Goal: Information Seeking & Learning: Learn about a topic

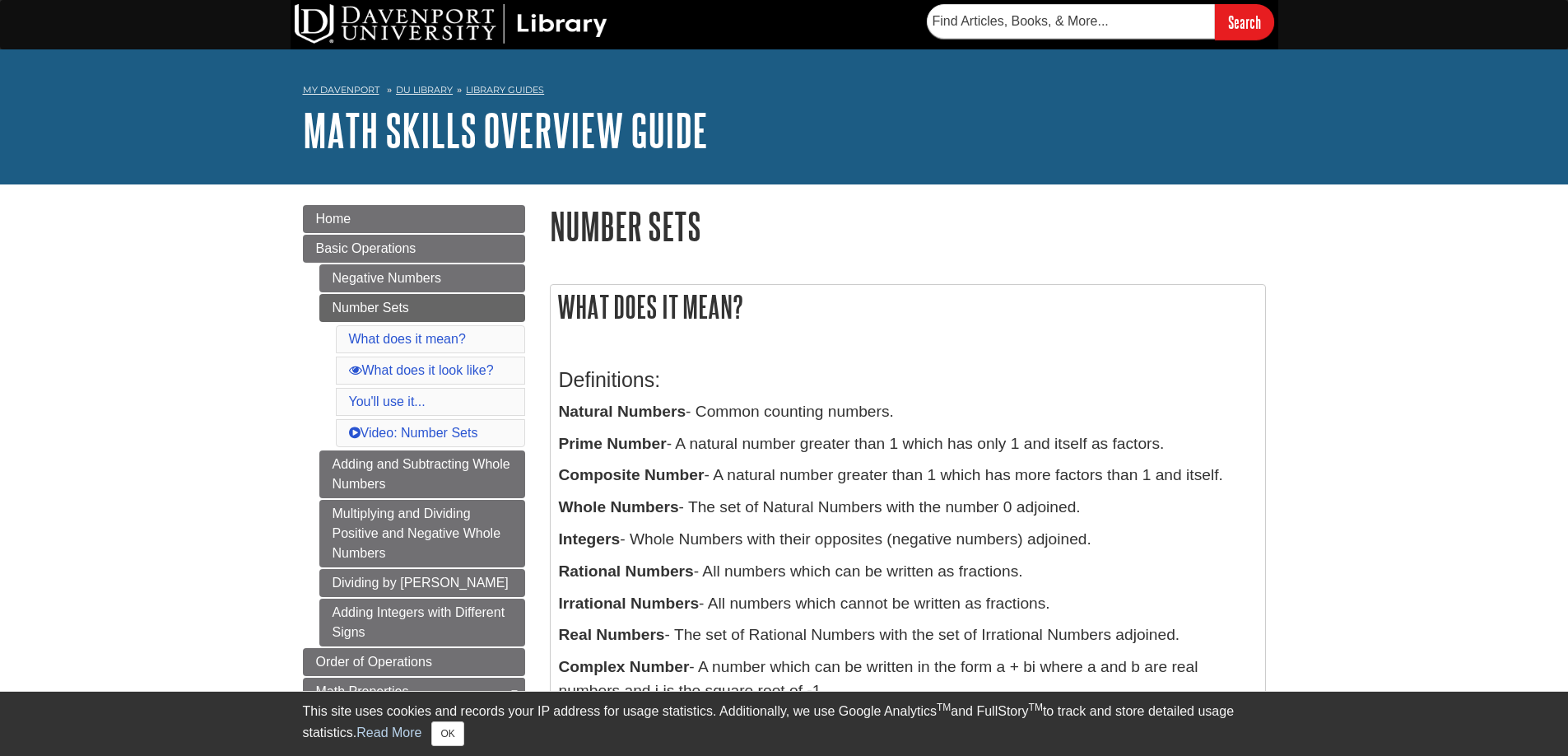
scroll to position [132, 0]
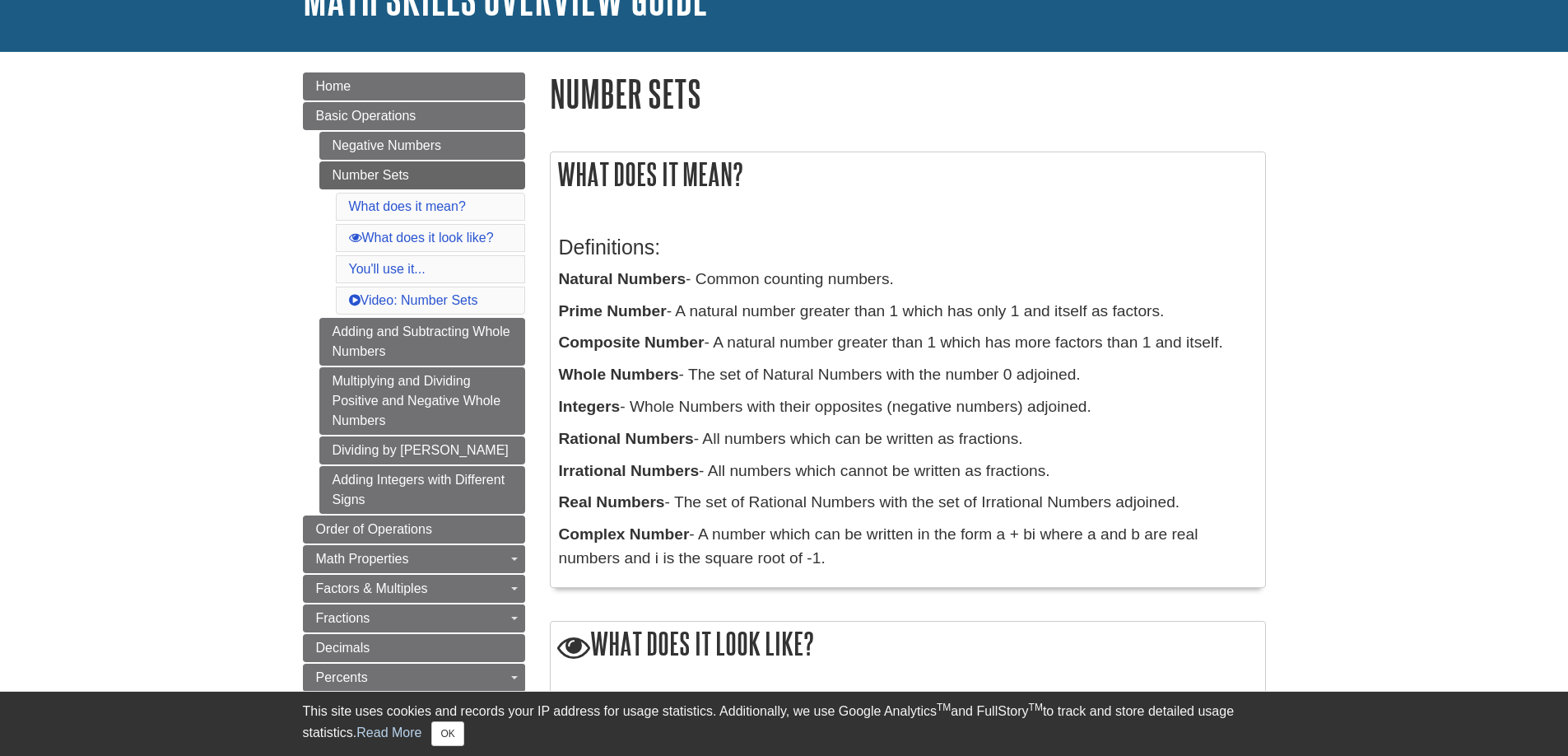
click at [1138, 254] on h3 "Definitions:" at bounding box center [908, 247] width 698 height 24
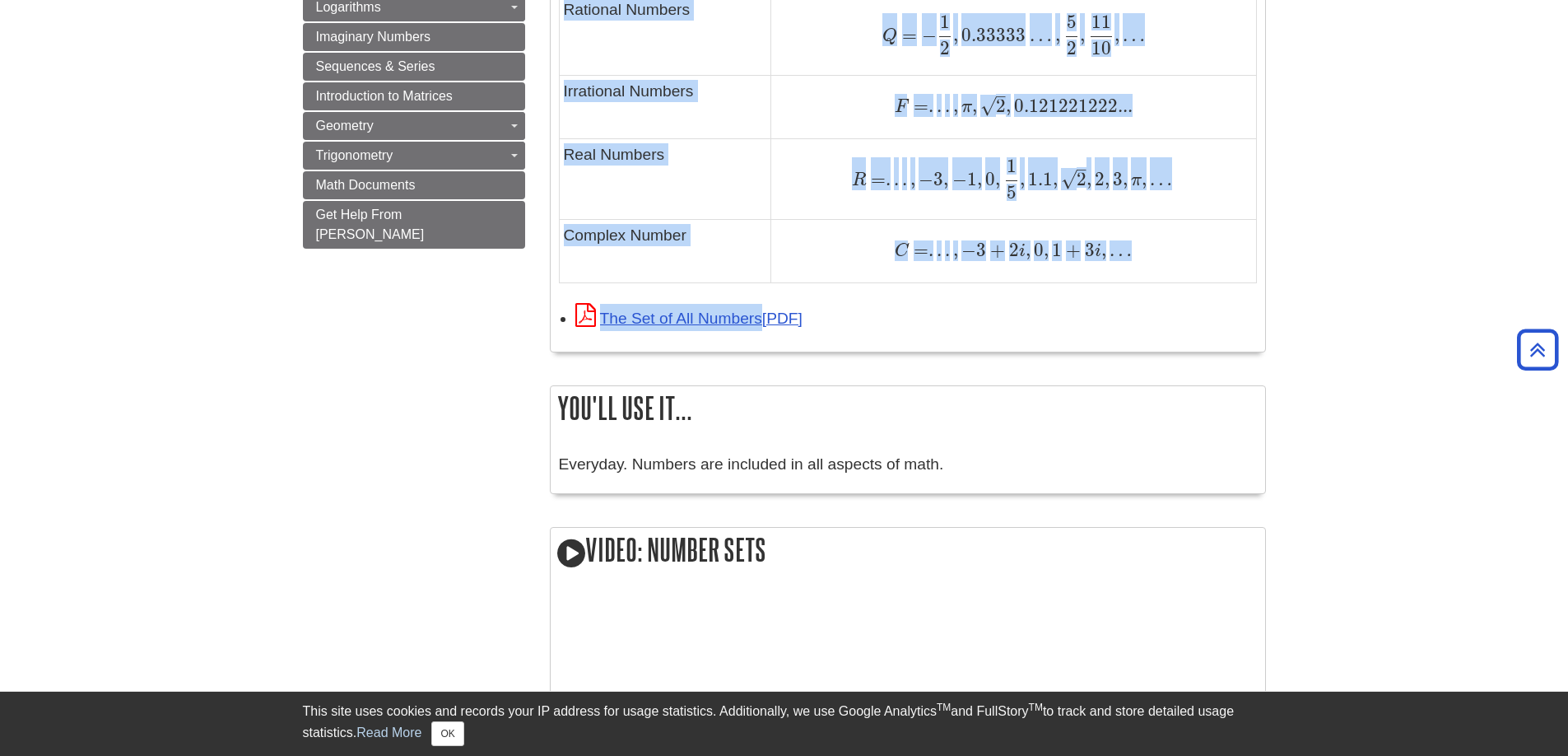
scroll to position [1285, 0]
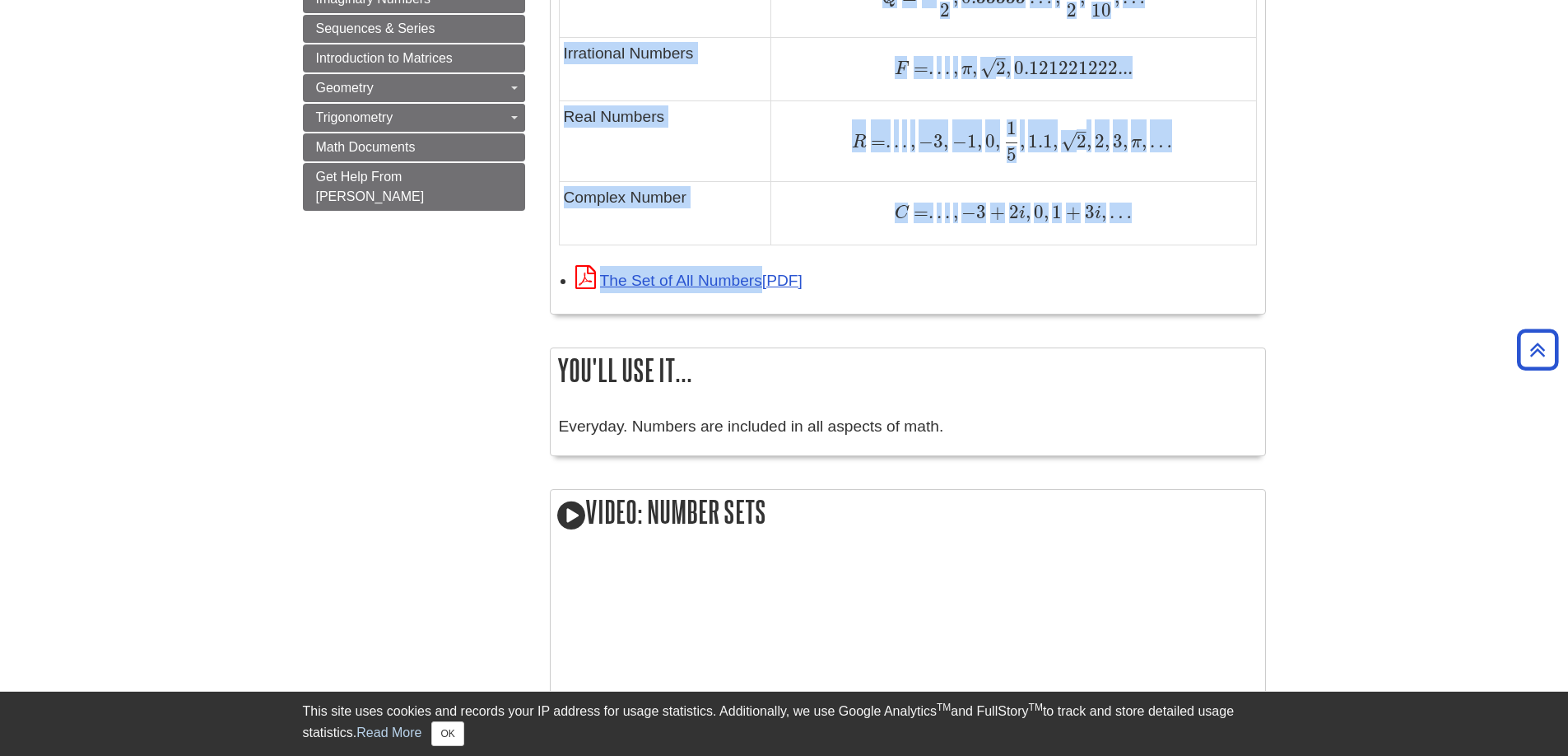
drag, startPoint x: 565, startPoint y: 59, endPoint x: 1076, endPoint y: 289, distance: 560.4
click at [1076, 289] on div "The Set of All Numbers" at bounding box center [915, 279] width 681 height 27
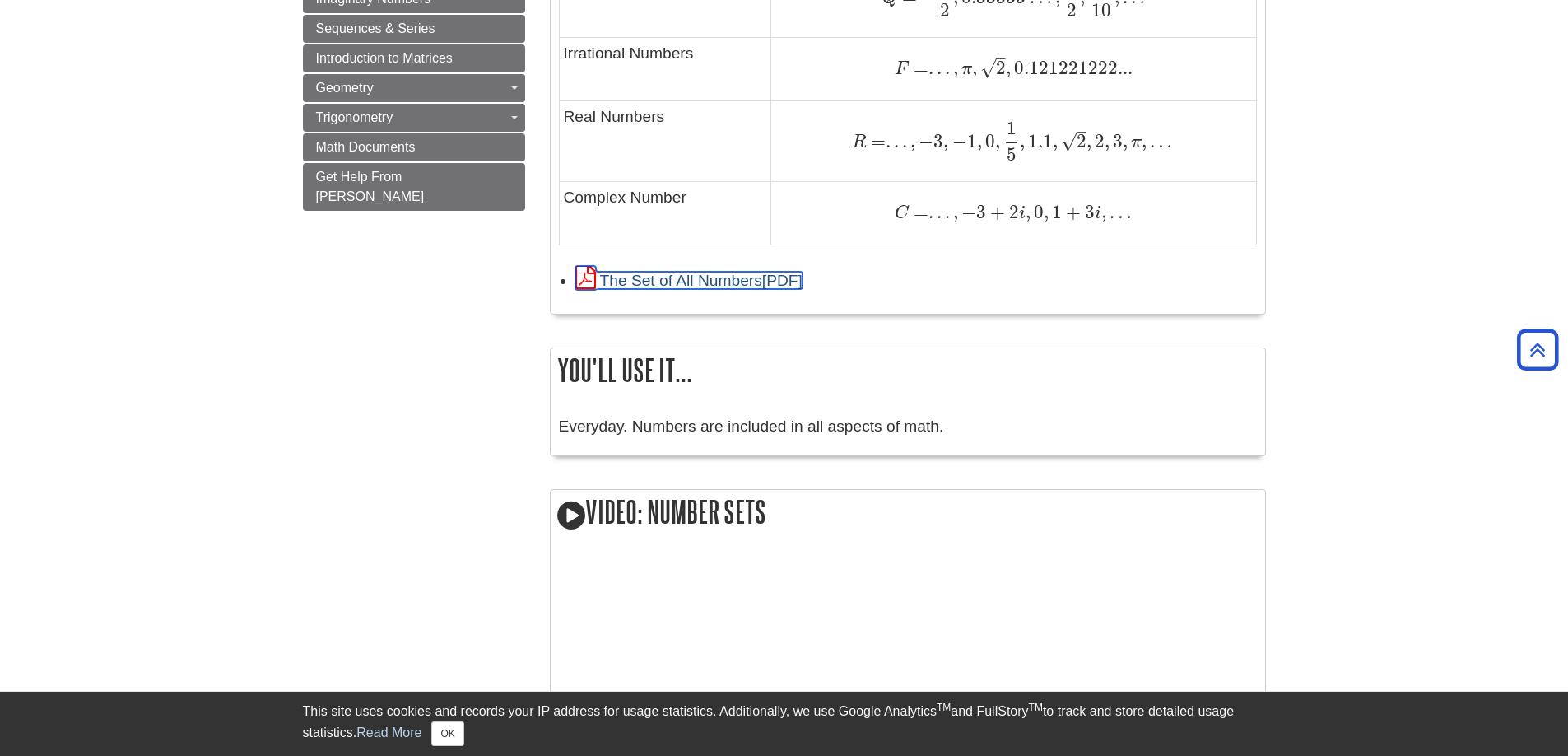
click at [739, 282] on link "The Set of All Numbers" at bounding box center [689, 280] width 227 height 17
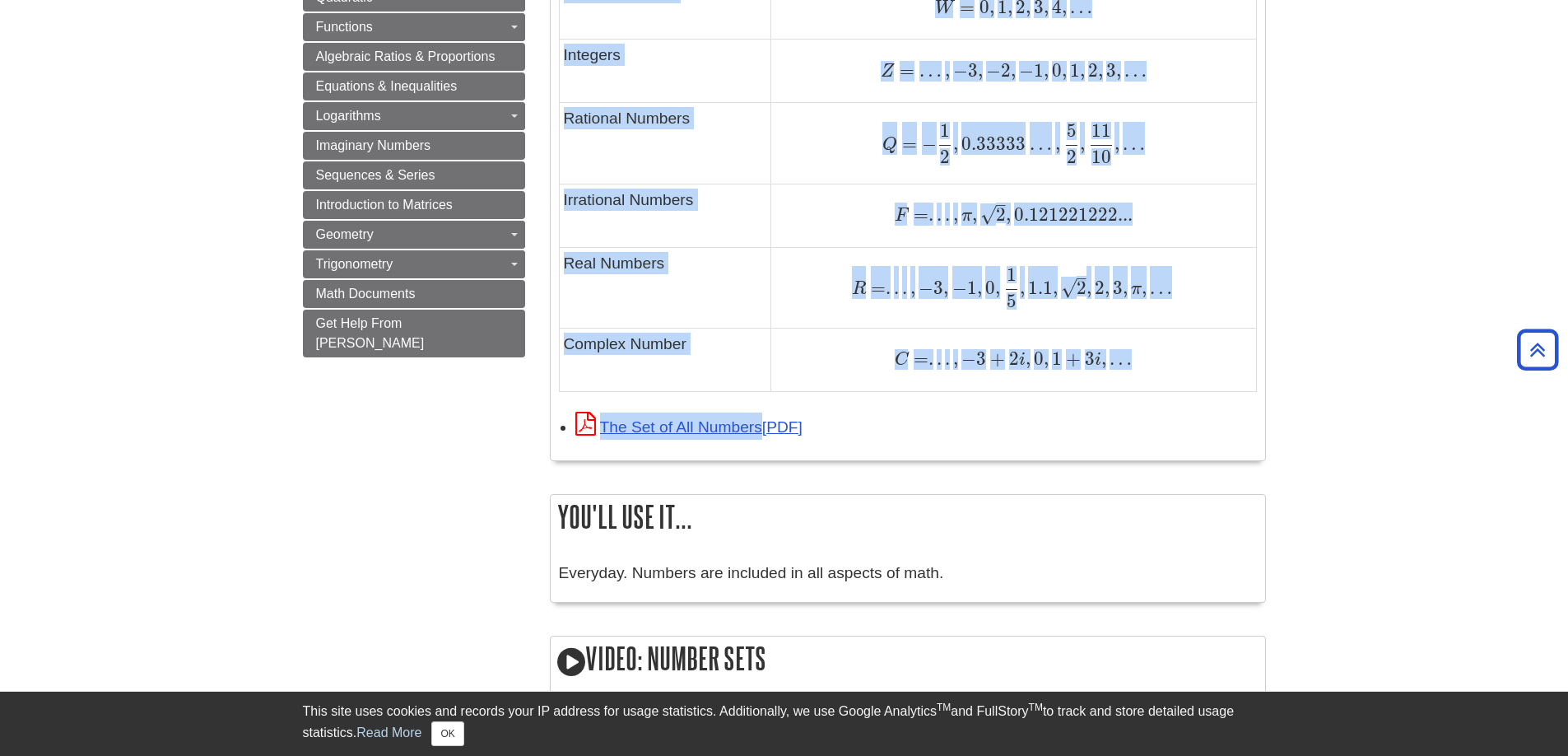
scroll to position [1203, 0]
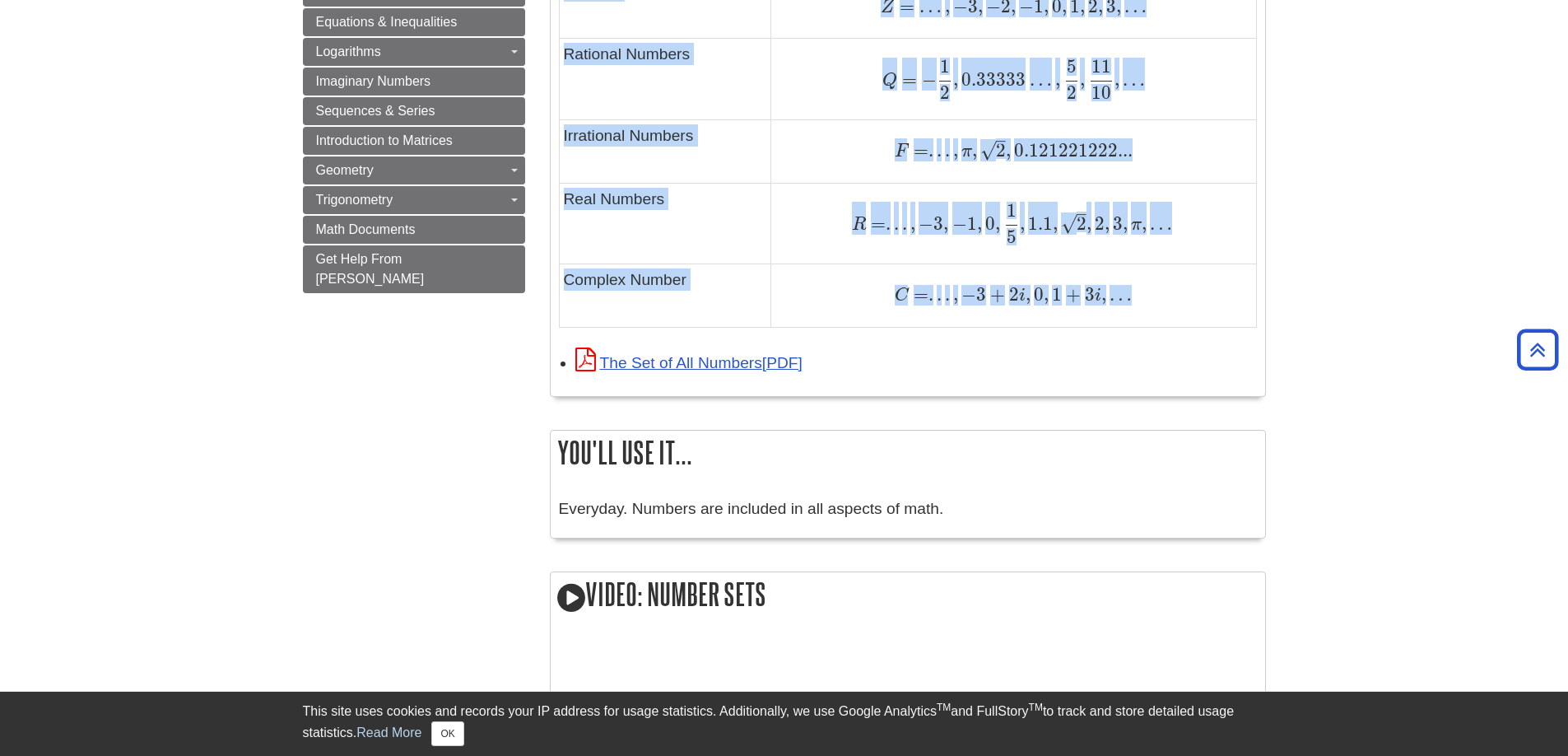
drag, startPoint x: 595, startPoint y: 58, endPoint x: 1128, endPoint y: 297, distance: 584.1
copy div "Lore ipsu do sita cons? A elitsed doeiusm te inci utl etdolorem aliquaen adm ve…"
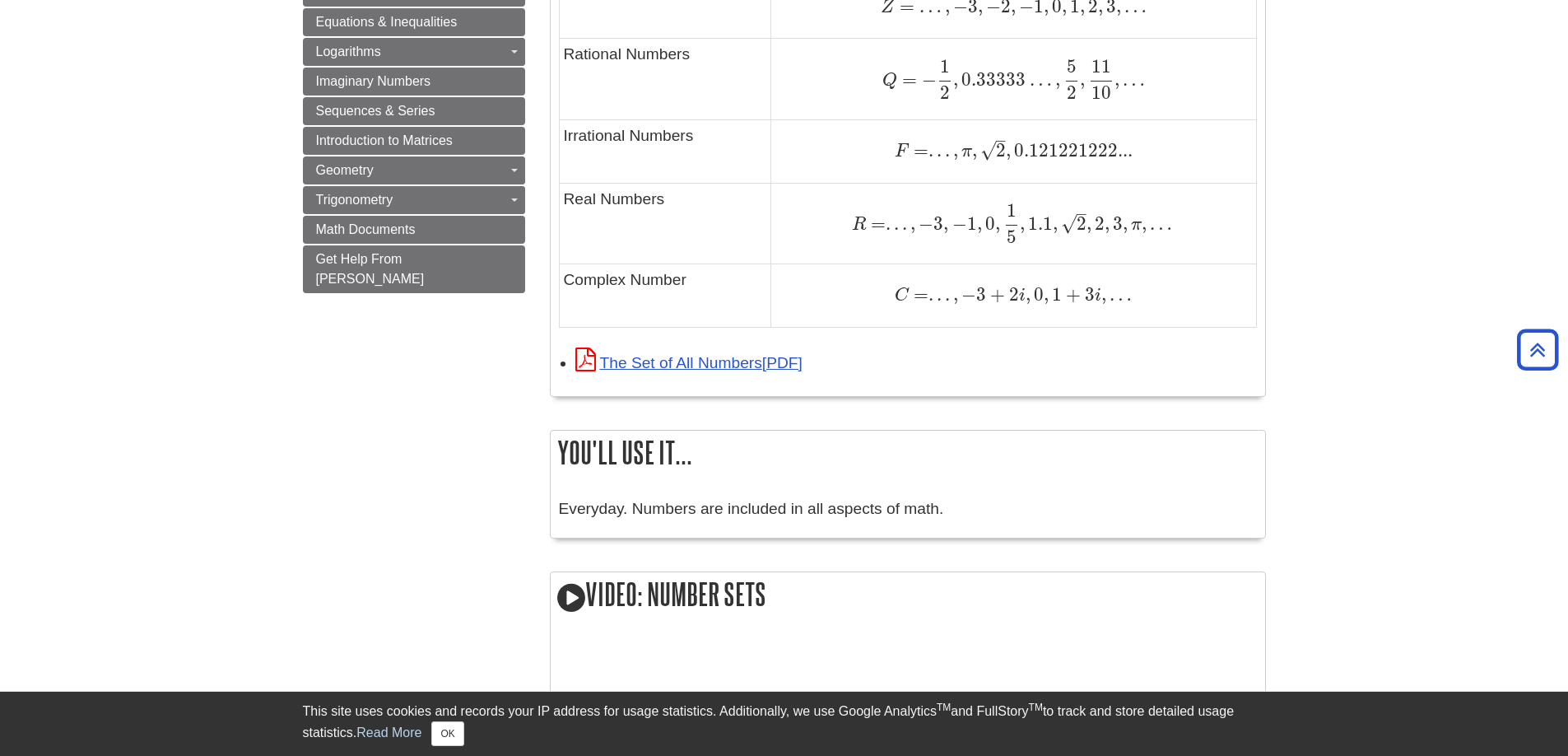
click at [1110, 358] on div "The Set of All Numbers" at bounding box center [915, 362] width 681 height 27
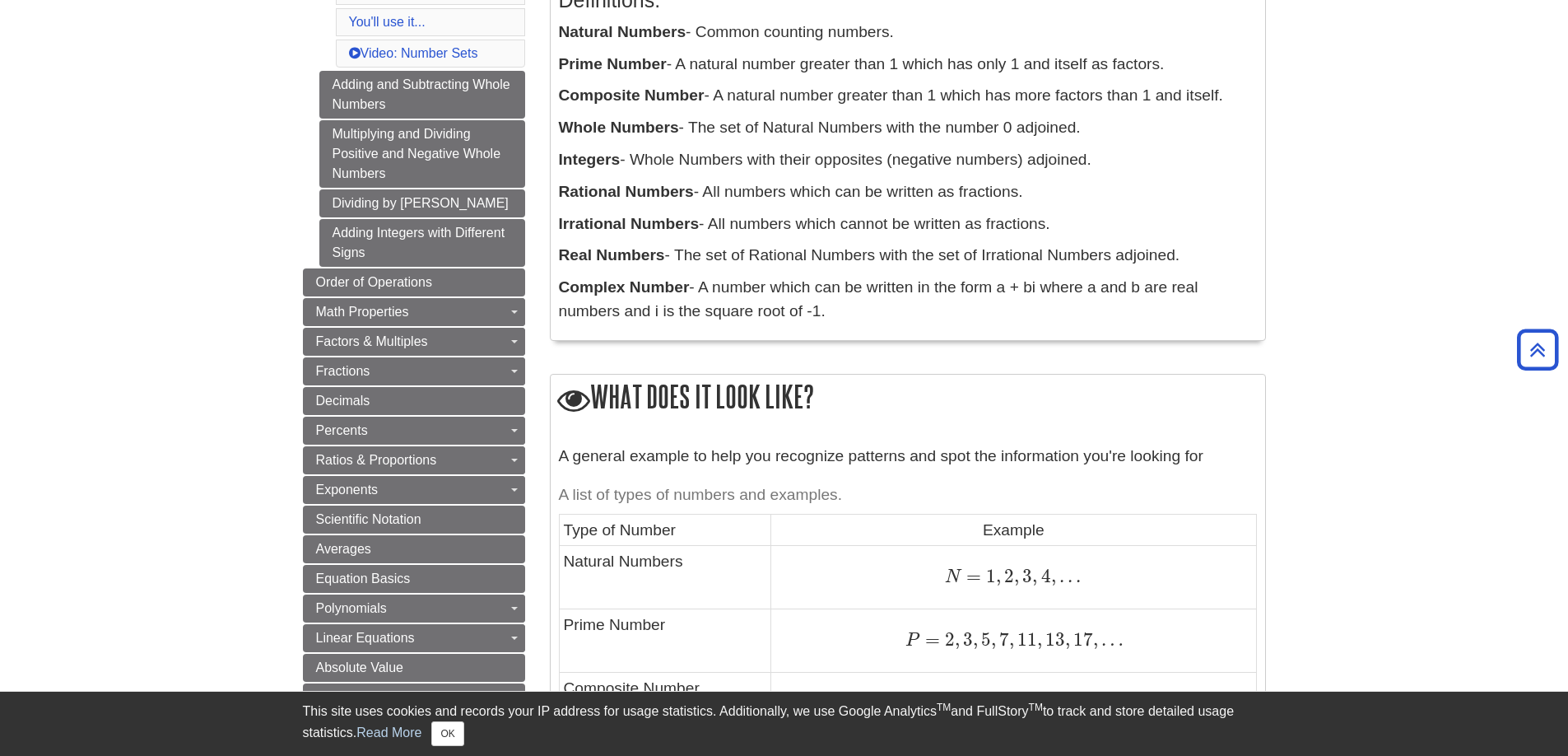
scroll to position [462, 0]
